Goal: Navigation & Orientation: Understand site structure

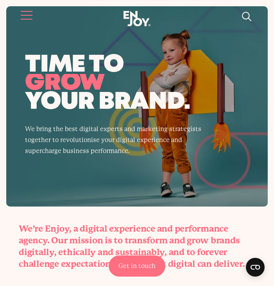
click at [25, 11] on button "Site navigation" at bounding box center [27, 15] width 16 height 16
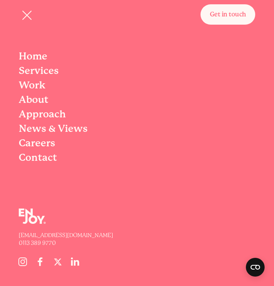
click at [35, 74] on span "Services" at bounding box center [39, 70] width 40 height 11
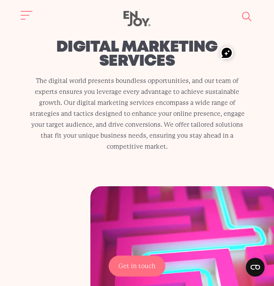
click at [29, 3] on header "Get in touch Home Services Work About" at bounding box center [137, 19] width 274 height 38
click at [26, 14] on button "Site navigation" at bounding box center [27, 15] width 16 height 16
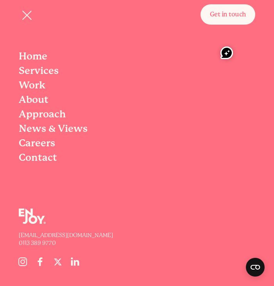
click at [47, 126] on span "News & Views" at bounding box center [53, 128] width 69 height 11
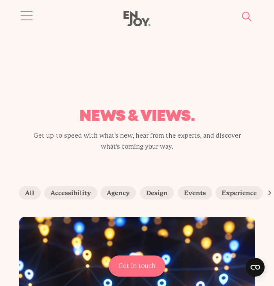
click at [30, 15] on span "Site navigation" at bounding box center [27, 15] width 12 height 1
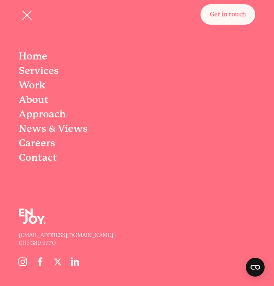
click at [47, 158] on span "Contact" at bounding box center [38, 157] width 38 height 11
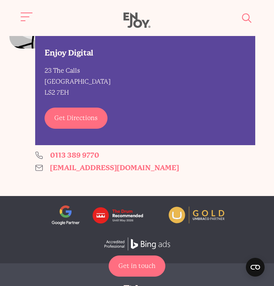
scroll to position [624, 0]
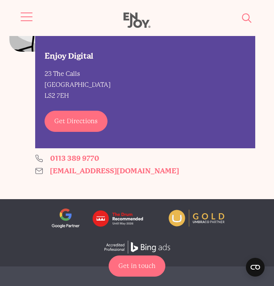
click at [27, 15] on button "Site navigation" at bounding box center [27, 17] width 16 height 16
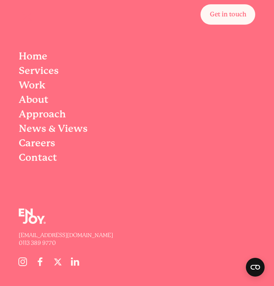
click at [42, 144] on span "Careers" at bounding box center [37, 142] width 36 height 11
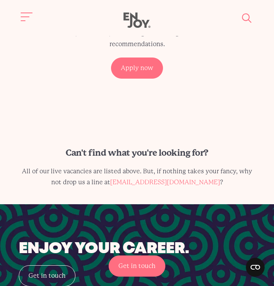
scroll to position [503, 0]
